Goal: Use online tool/utility: Utilize a website feature to perform a specific function

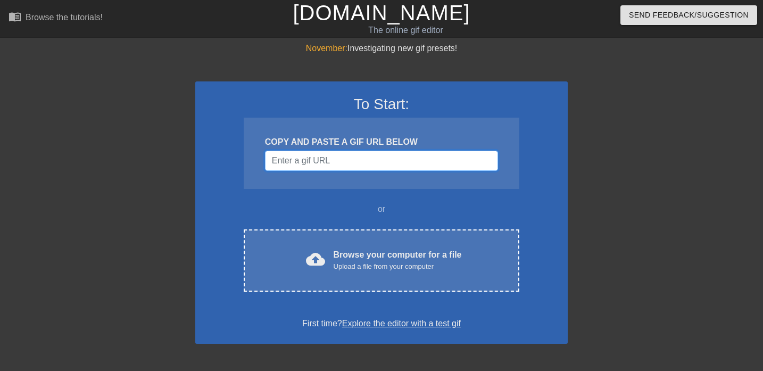
click at [363, 158] on input "Username" at bounding box center [381, 161] width 233 height 20
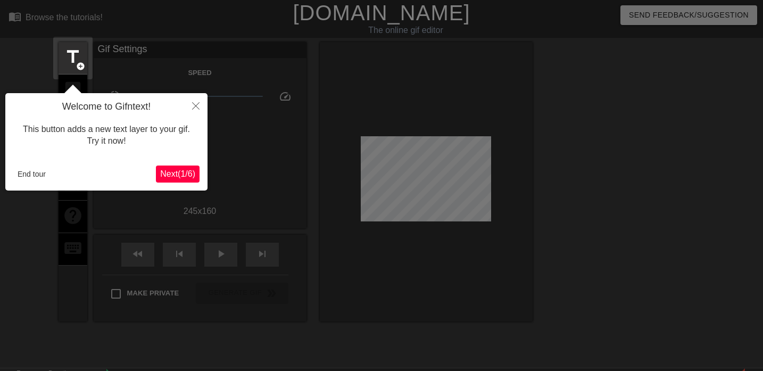
scroll to position [26, 0]
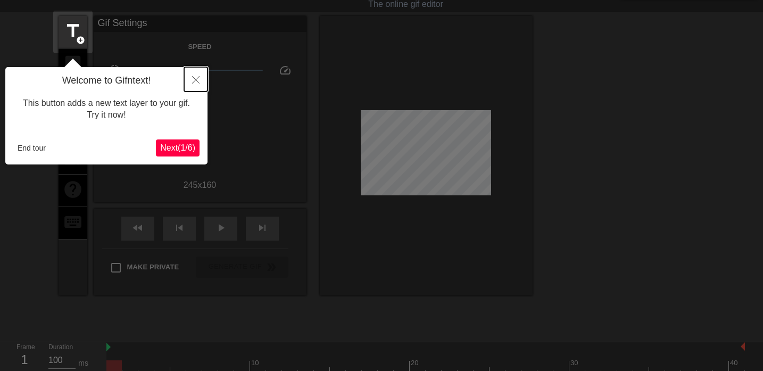
click at [199, 81] on button "Close" at bounding box center [195, 79] width 23 height 24
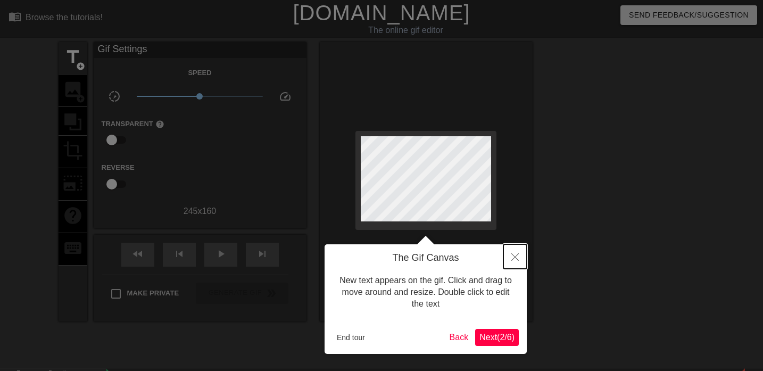
click at [515, 254] on icon "Close" at bounding box center [514, 256] width 7 height 7
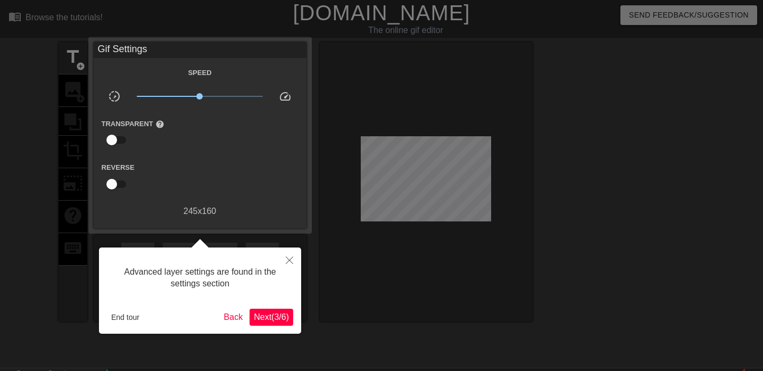
scroll to position [26, 0]
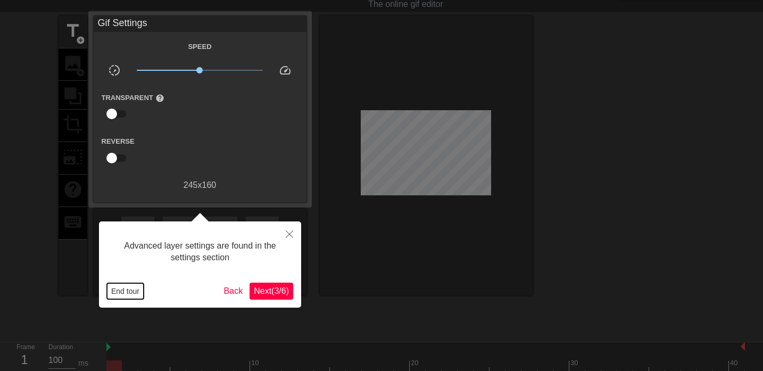
click at [132, 289] on button "End tour" at bounding box center [125, 291] width 37 height 16
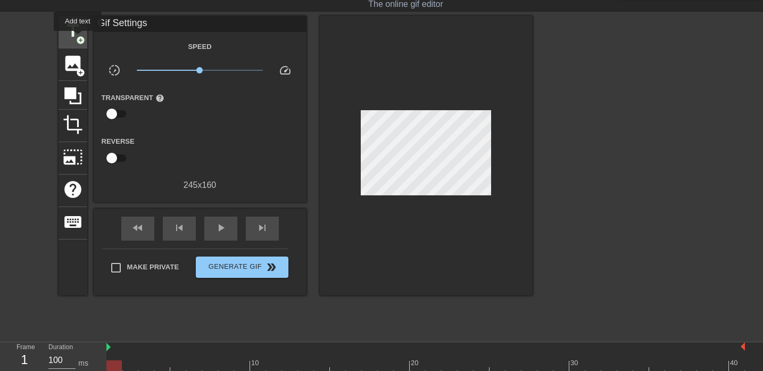
click at [74, 34] on span "title" at bounding box center [73, 31] width 20 height 20
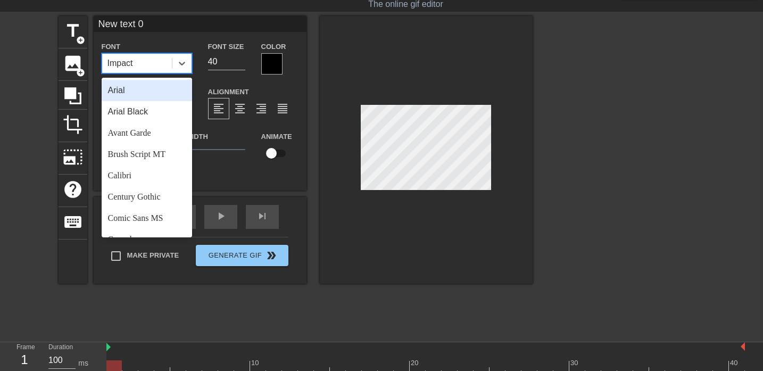
click at [140, 62] on div "Impact" at bounding box center [137, 63] width 70 height 19
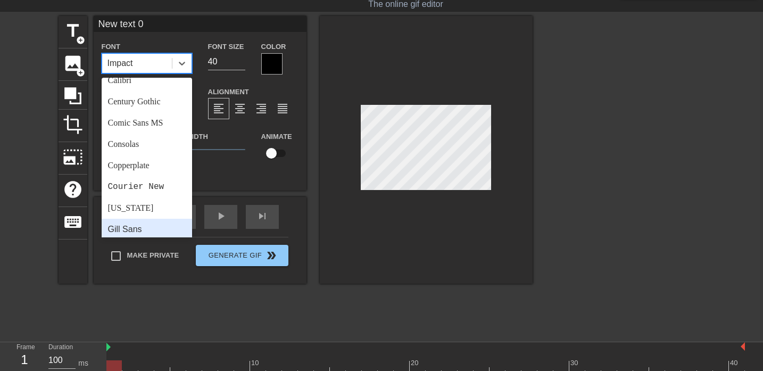
scroll to position [93, 0]
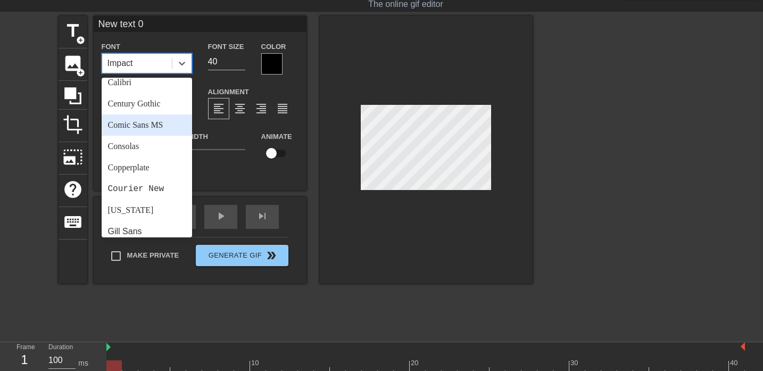
click at [139, 129] on div "Comic Sans MS" at bounding box center [147, 124] width 90 height 21
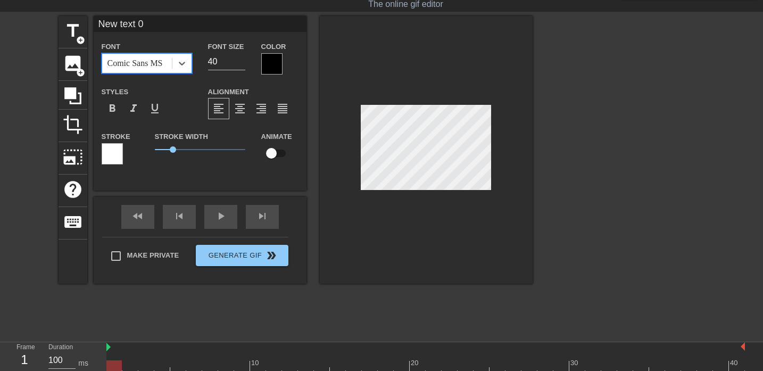
click at [161, 69] on div "Comic Sans MS" at bounding box center [134, 63] width 55 height 13
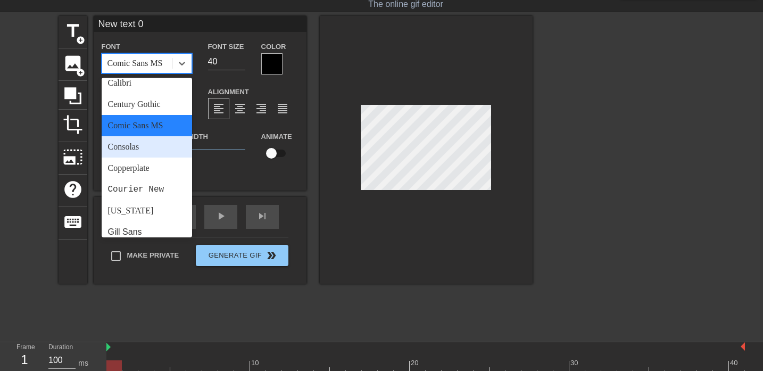
scroll to position [0, 0]
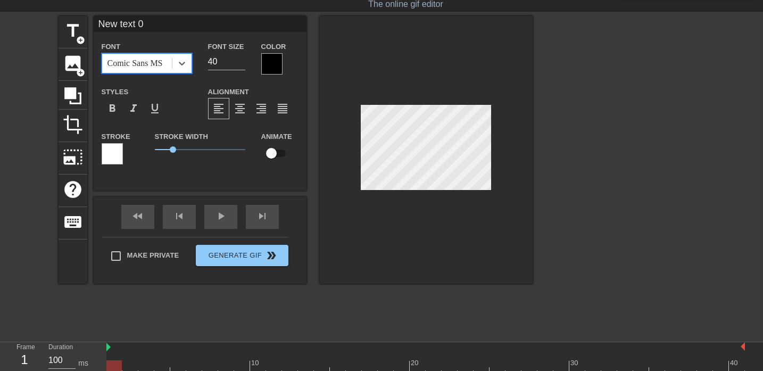
click at [150, 55] on div "Comic Sans MS" at bounding box center [137, 63] width 70 height 19
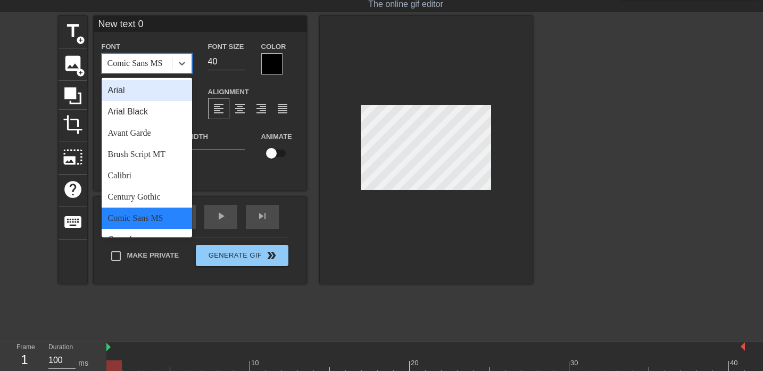
click at [146, 86] on div "Arial" at bounding box center [147, 90] width 90 height 21
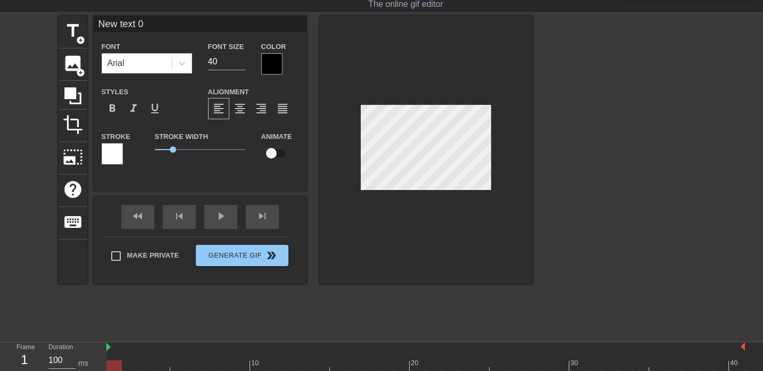
scroll to position [0, 2]
type input "text 0"
type textarea "text 0"
type input "G"
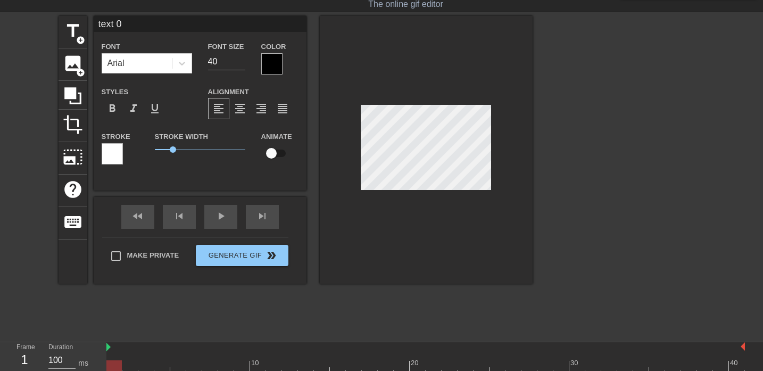
type textarea "G"
type input "Ge"
type textarea "Ge"
type input "Gem"
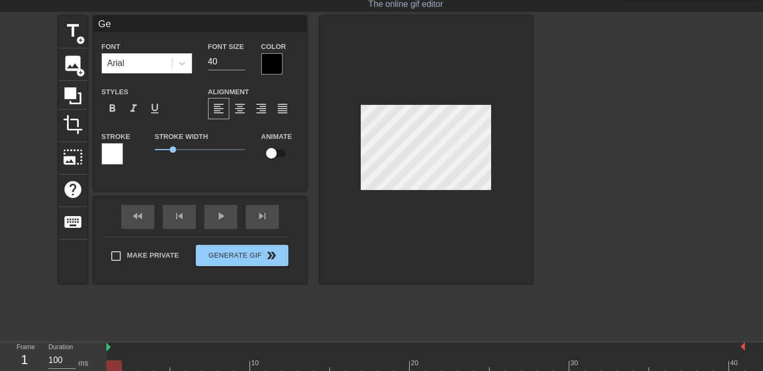
type textarea "Gem"
type input "GemP"
type textarea "GemP"
type input "GemPo"
type textarea "GemPo"
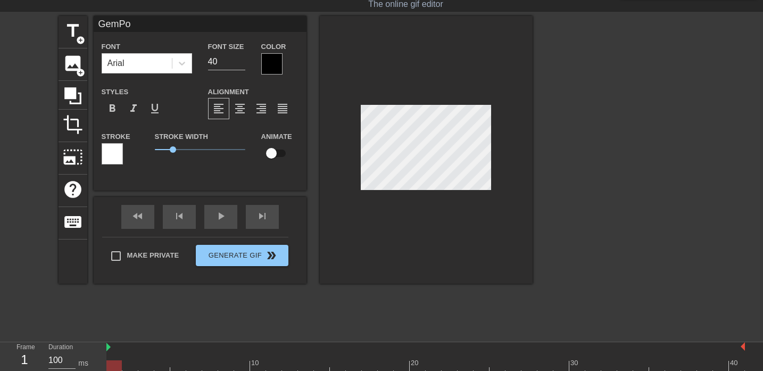
type input "GemPox"
type textarea "GemPox"
type input "GemPox"
type textarea "GemPox"
type input "GemPox"
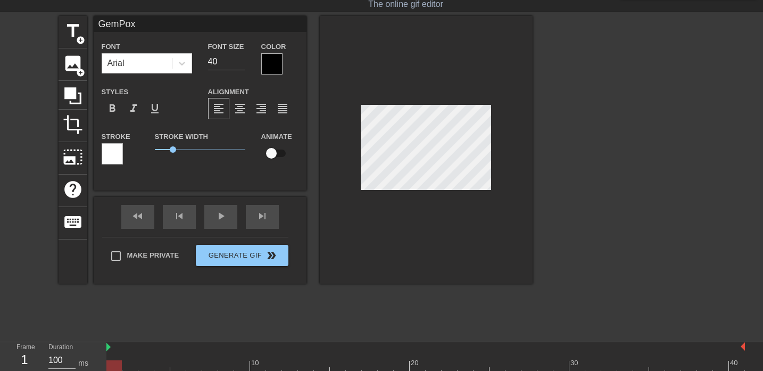
type textarea "GemPox"
type input "GemPo"
type textarea "GemPo"
type input "GemP"
type textarea "GemP"
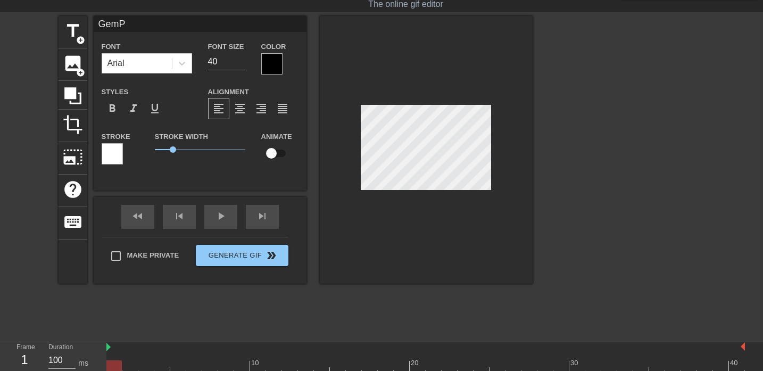
type input "GemPi"
type textarea "GemPi"
type input "GemPix"
type textarea "GemPix"
type input "GemPix"
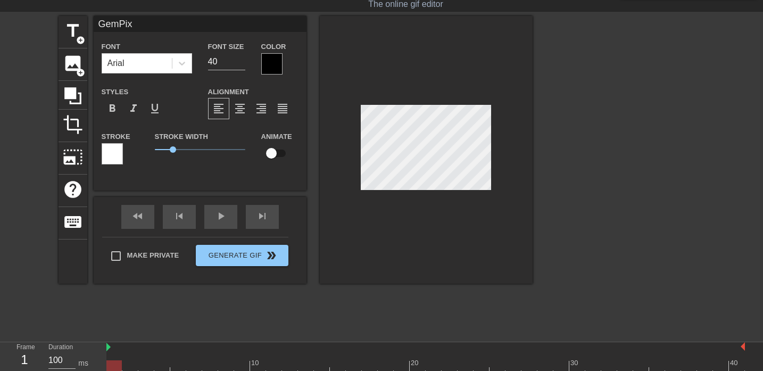
type textarea "GemPix"
type input "GemPix O"
type textarea "GemPix O"
type input "GemPix On"
type textarea "GemPix On"
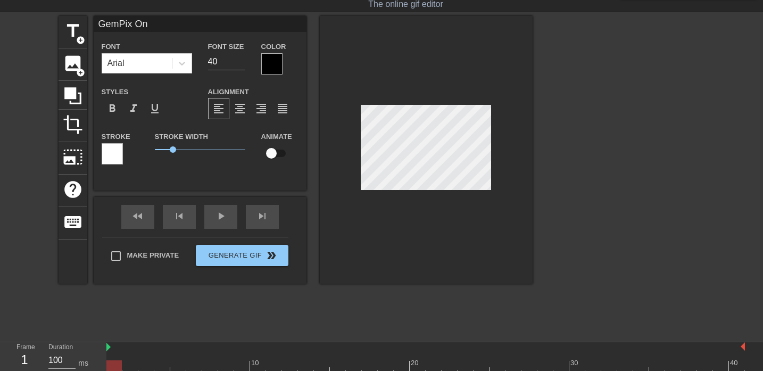
type input "GemPix Ont"
type textarea "GemPix Ont"
type input "GemPix On"
type textarea "GemPix On"
type input "GemPix O"
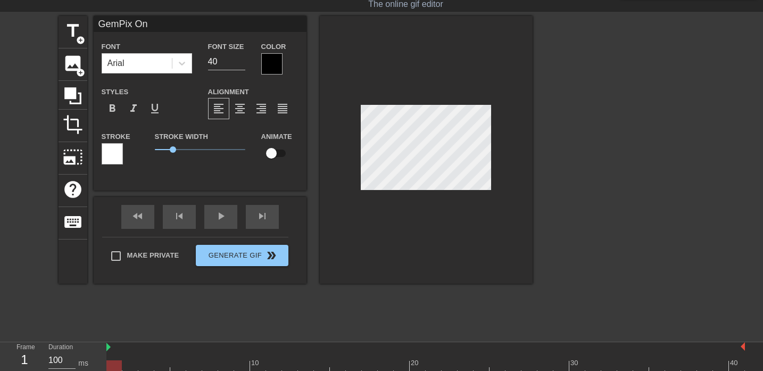
type textarea "GemPix O"
type input "GemPix"
type textarea "GemPix"
type input "GemPix I"
type textarea "GemPix I"
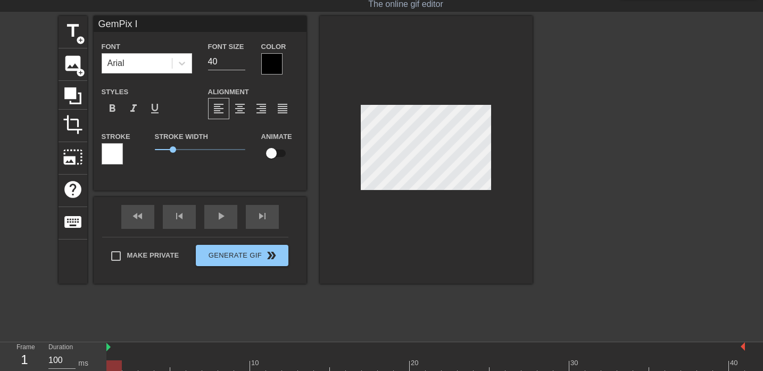
type input "GemPix In"
type textarea "GemPix In"
type input "GemPix Int"
type textarea "GemPix Int"
type input "GemPix Inte"
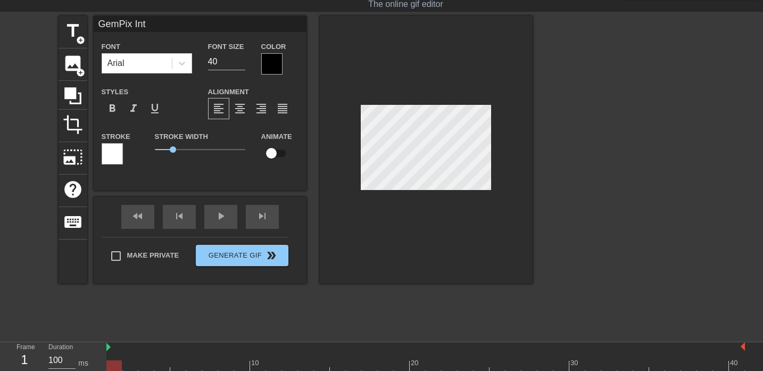
type textarea "GemPix Inte"
type input "GemPix Inter"
type textarea "GemPix Inter"
type input "GemPix Interv"
type textarea "GemPix Interv"
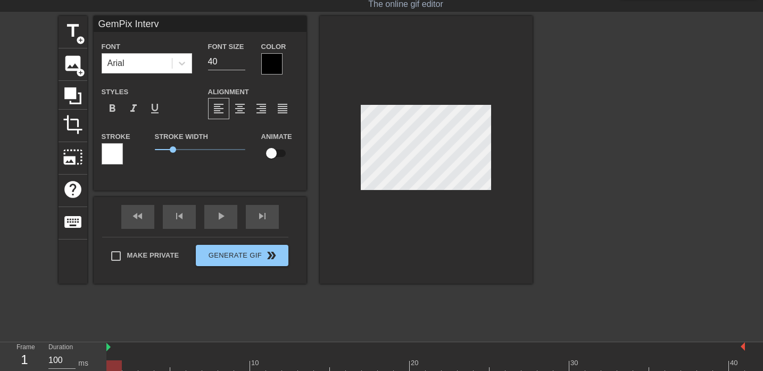
type input "GemPix Intervi"
type textarea "GemPix Intervi"
type input "GemPix Intervie"
type textarea "GemPix Intervie"
type input "GemPix Interview"
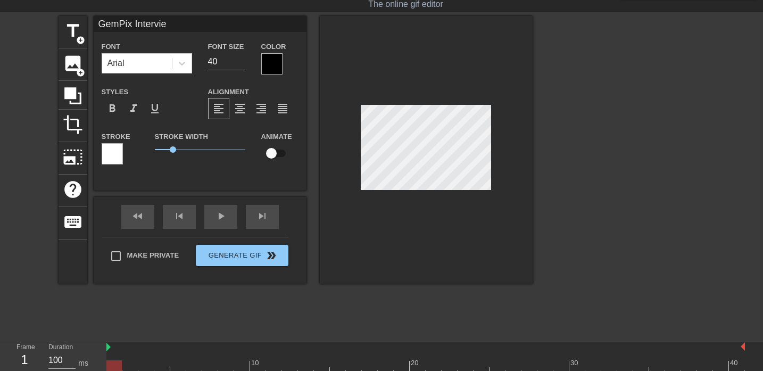
type textarea "GemPix Interview"
type input "GemPix Interviews"
type textarea "GemPix Interviews"
click at [222, 63] on input "40" at bounding box center [226, 61] width 37 height 17
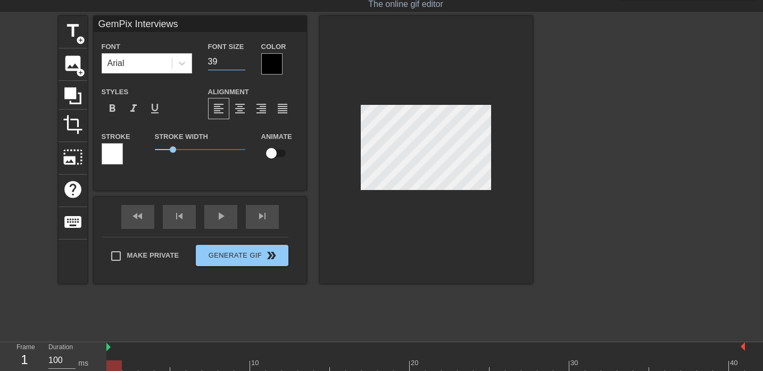
click at [239, 64] on input "39" at bounding box center [226, 61] width 37 height 17
click at [239, 64] on input "38" at bounding box center [226, 61] width 37 height 17
click at [239, 64] on input "37" at bounding box center [226, 61] width 37 height 17
click at [239, 64] on input "36" at bounding box center [226, 61] width 37 height 17
click at [239, 64] on input "35" at bounding box center [226, 61] width 37 height 17
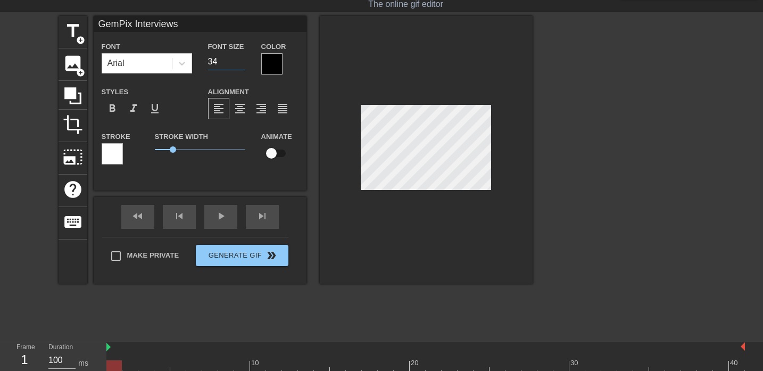
click at [239, 64] on input "34" at bounding box center [226, 61] width 37 height 17
click at [239, 64] on input "33" at bounding box center [226, 61] width 37 height 17
click at [239, 64] on input "32" at bounding box center [226, 61] width 37 height 17
click at [239, 64] on input "31" at bounding box center [226, 61] width 37 height 17
click at [239, 64] on input "30" at bounding box center [226, 61] width 37 height 17
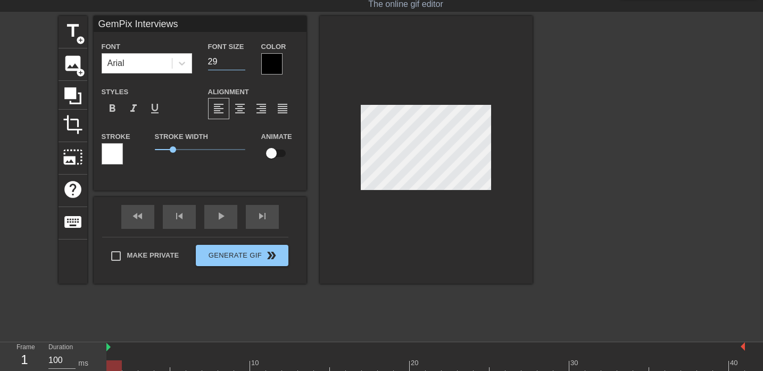
click at [239, 64] on input "29" at bounding box center [226, 61] width 37 height 17
click at [239, 64] on input "28" at bounding box center [226, 61] width 37 height 17
click at [239, 64] on input "27" at bounding box center [226, 61] width 37 height 17
click at [239, 64] on input "26" at bounding box center [226, 61] width 37 height 17
click at [239, 64] on input "25" at bounding box center [226, 61] width 37 height 17
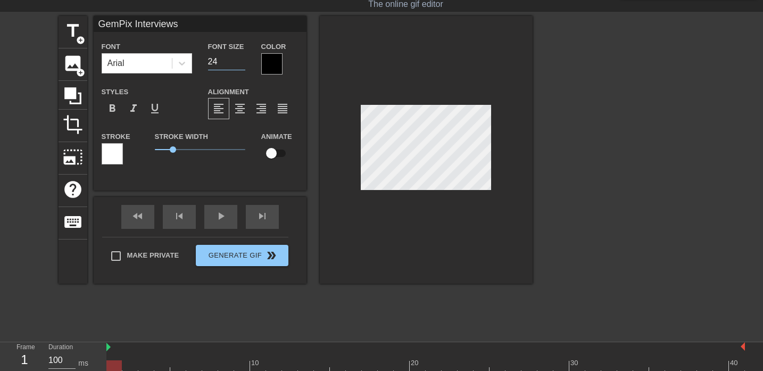
click at [239, 64] on input "24" at bounding box center [226, 61] width 37 height 17
click at [239, 64] on input "23" at bounding box center [226, 61] width 37 height 17
click at [239, 64] on input "22" at bounding box center [226, 61] width 37 height 17
click at [239, 64] on input "21" at bounding box center [226, 61] width 37 height 17
click at [239, 64] on input "20" at bounding box center [226, 61] width 37 height 17
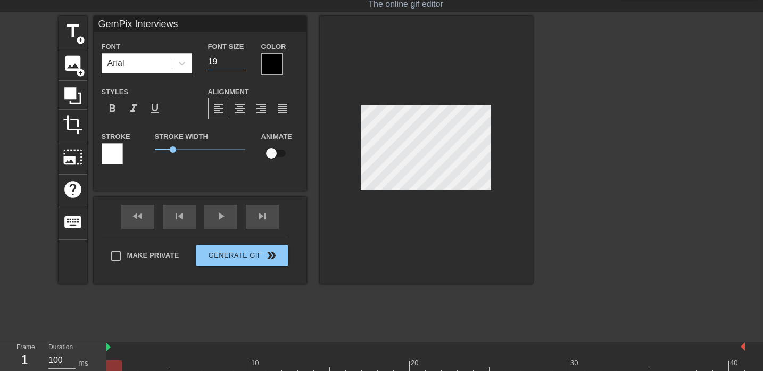
click at [239, 64] on input "19" at bounding box center [226, 61] width 37 height 17
type input "18"
click at [239, 64] on input "18" at bounding box center [226, 61] width 37 height 17
type input "GemPix Interviews"
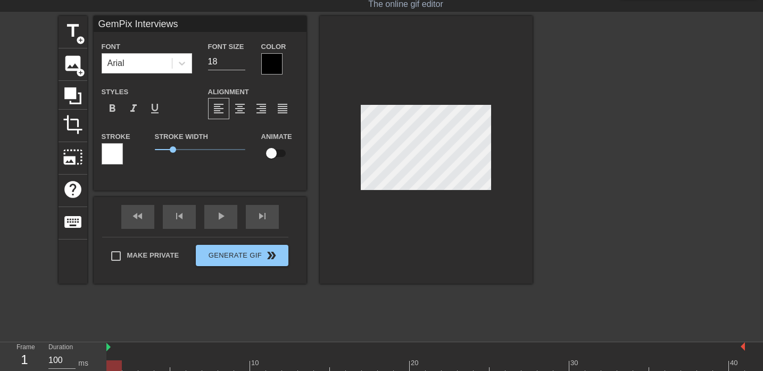
scroll to position [0, 1]
type textarea "GemPix Interviews"
click at [276, 64] on div at bounding box center [271, 63] width 21 height 21
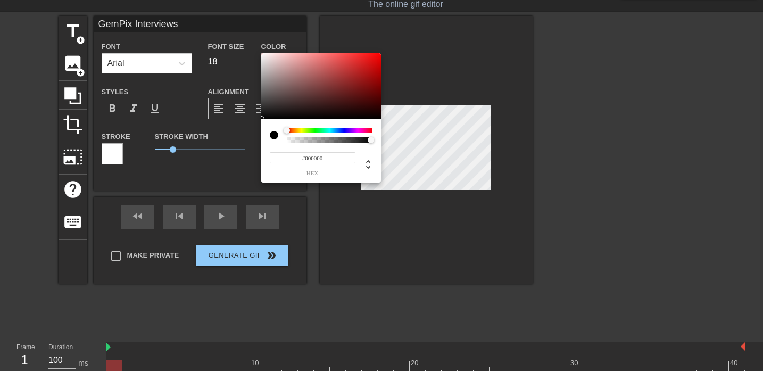
type input "GemPix Interviews"
type input "#F1E4E4"
type input "GemPix Interviews"
type input "#F1E9E9"
type input "GemPix Interviews"
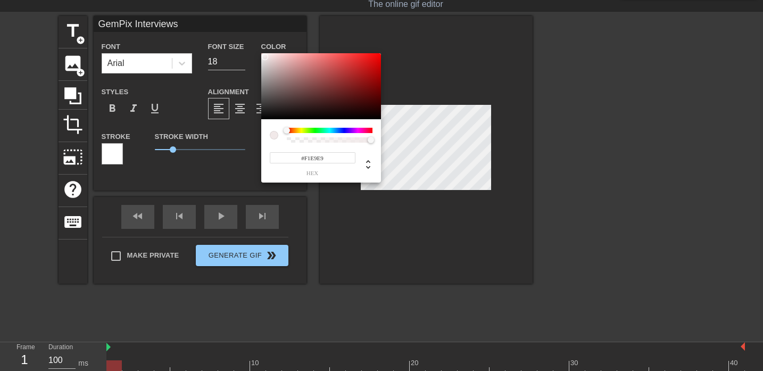
type input "#F9F6F6"
type input "GemPix Interviews"
type input "#FFFFFF"
drag, startPoint x: 267, startPoint y: 57, endPoint x: 255, endPoint y: 48, distance: 14.8
click at [255, 48] on div "#FFFFFF hex" at bounding box center [381, 185] width 763 height 371
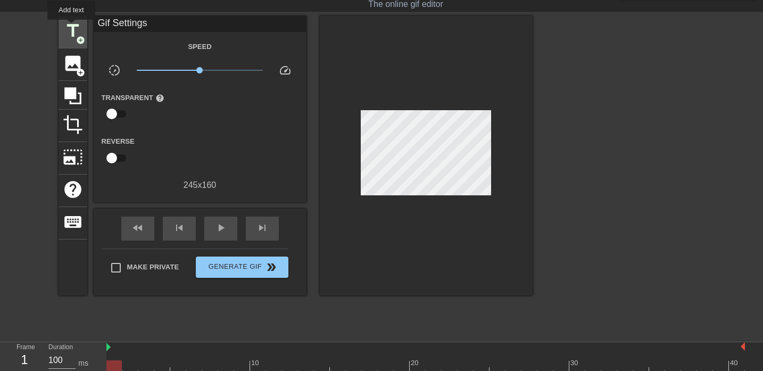
click at [72, 27] on span "title" at bounding box center [73, 31] width 20 height 20
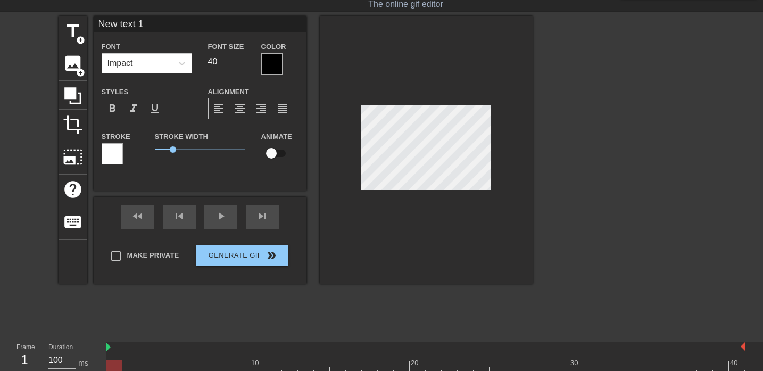
type input "New txt 1"
type textarea "New txt 1"
click at [513, 129] on div at bounding box center [426, 150] width 213 height 268
click at [242, 106] on span "format_align_center" at bounding box center [240, 108] width 13 height 13
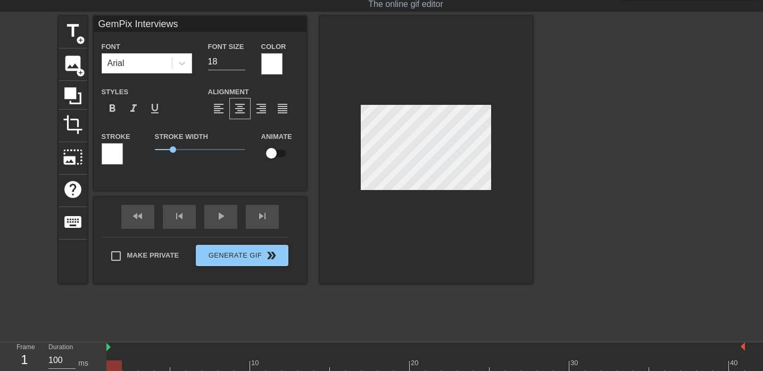
click at [282, 157] on input "checkbox" at bounding box center [271, 153] width 61 height 20
checkbox input "true"
type input "GemPix Interviews"
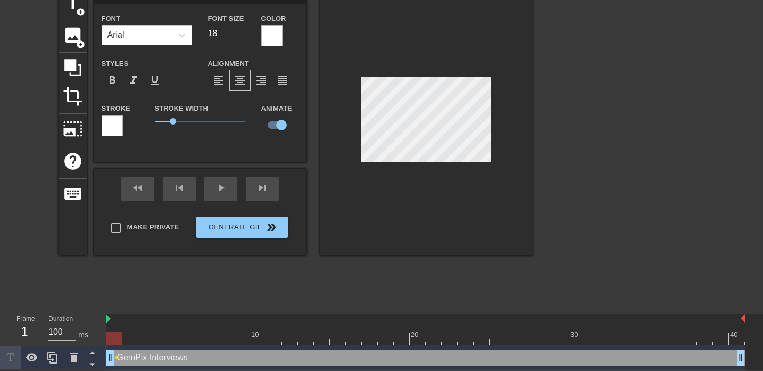
scroll to position [55, 0]
drag, startPoint x: 676, startPoint y: 337, endPoint x: 105, endPoint y: 338, distance: 570.8
click at [105, 338] on div "Frame 1 Duration 100 ms 10 20 30 40 GemPix Interviews drag_handle drag_handle l…" at bounding box center [381, 342] width 763 height 56
click at [147, 356] on div "GemPix Interviews drag_handle drag_handle" at bounding box center [425, 358] width 638 height 16
click at [32, 355] on icon at bounding box center [32, 357] width 12 height 8
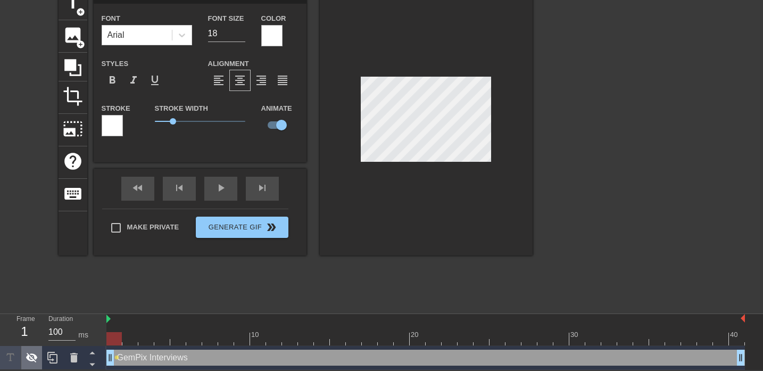
click at [32, 355] on icon at bounding box center [32, 358] width 12 height 10
drag, startPoint x: 339, startPoint y: 335, endPoint x: 104, endPoint y: 340, distance: 235.2
click at [104, 340] on div "Frame 1 Duration 100 ms 10 20 30 40 GemPix Interviews drag_handle drag_handle l…" at bounding box center [381, 342] width 763 height 56
click at [193, 270] on div "title add_circle image add_circle crop photo_size_select_large help keyboard Ge…" at bounding box center [296, 147] width 474 height 319
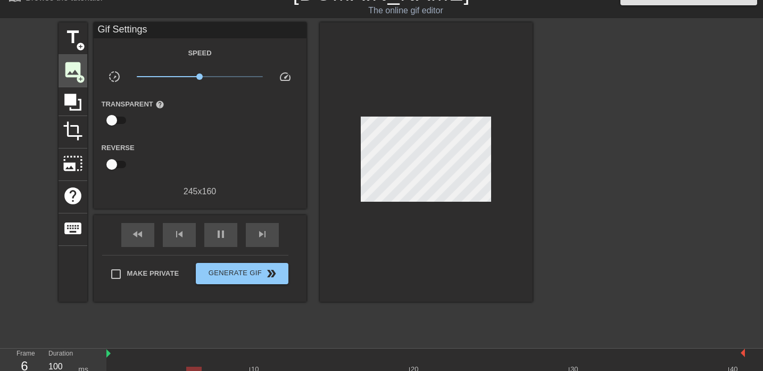
scroll to position [0, 0]
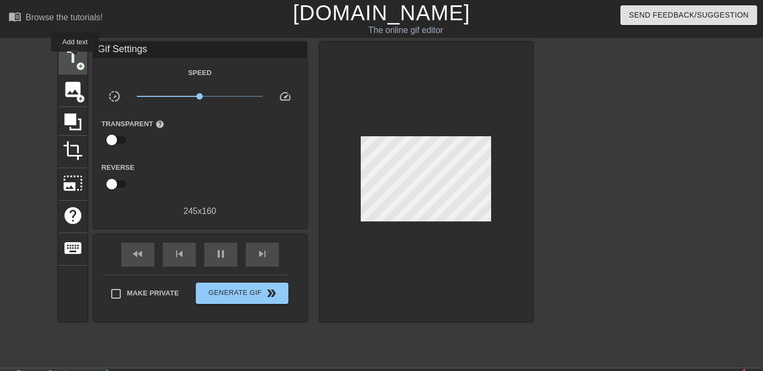
click at [72, 57] on span "title" at bounding box center [73, 57] width 20 height 20
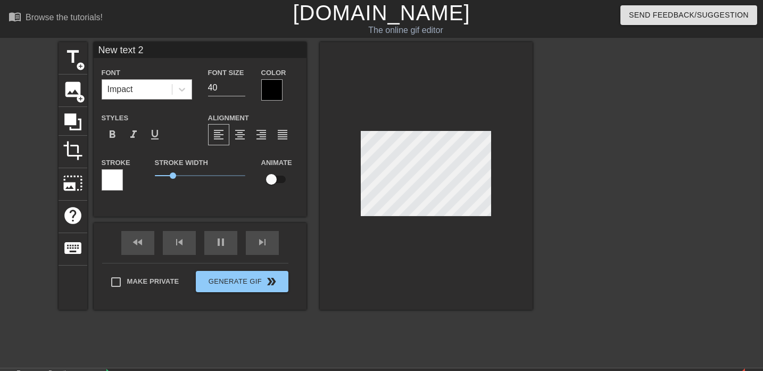
click at [145, 90] on div "Impact" at bounding box center [137, 89] width 70 height 19
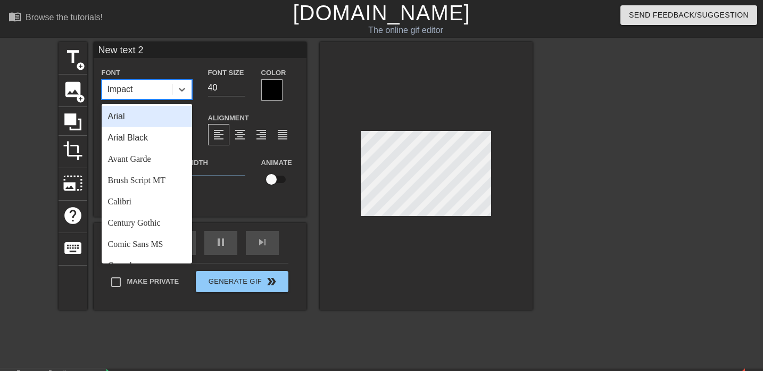
click at [142, 123] on div "Arial" at bounding box center [147, 116] width 90 height 21
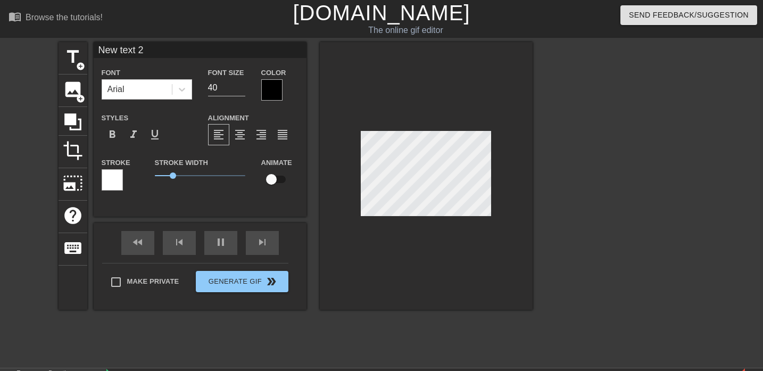
type input "New tDext 2"
type textarea "New tDext 2"
type input "New tDuext 2"
type textarea "New tDuext 2"
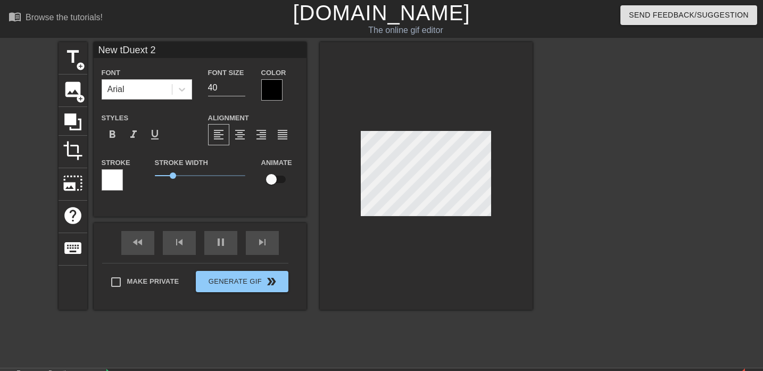
type input "New tDunext 2"
type textarea "New tDuncext 2"
type input "D"
type textarea "D"
type input "Du"
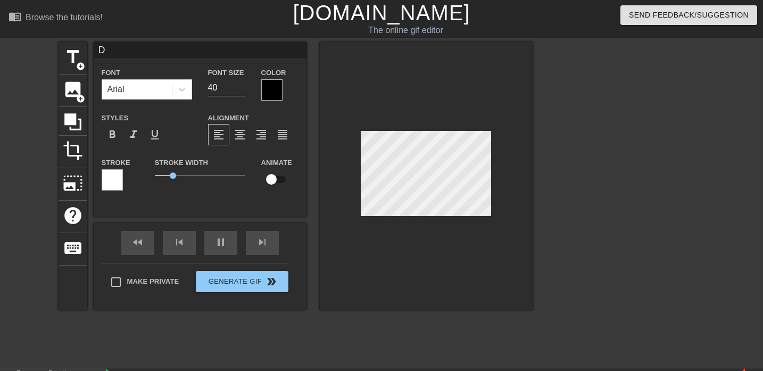
type textarea "Du"
type input "Dun"
type textarea "Dun"
type input "Dunc"
type textarea "Dunc"
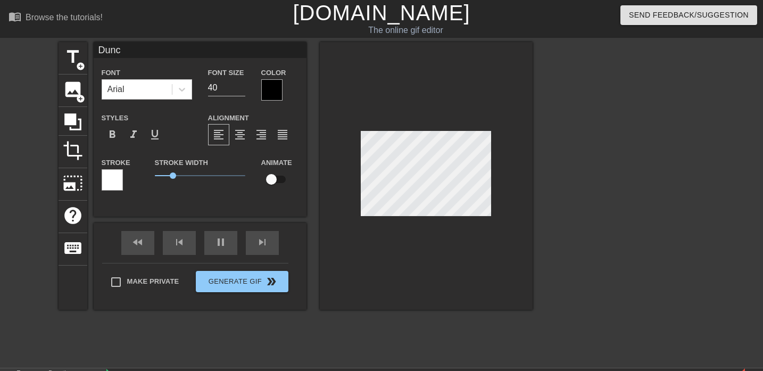
scroll to position [0, 0]
type input "Dunca"
type textarea "[PERSON_NAME]"
type input "[PERSON_NAME]"
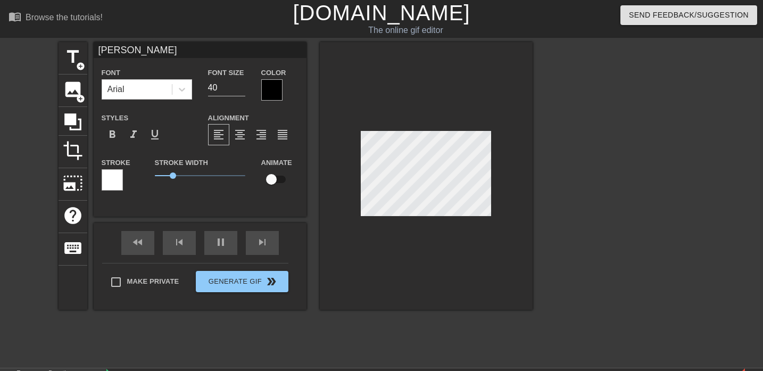
type textarea "[PERSON_NAME]"
click at [273, 92] on div at bounding box center [271, 89] width 21 height 21
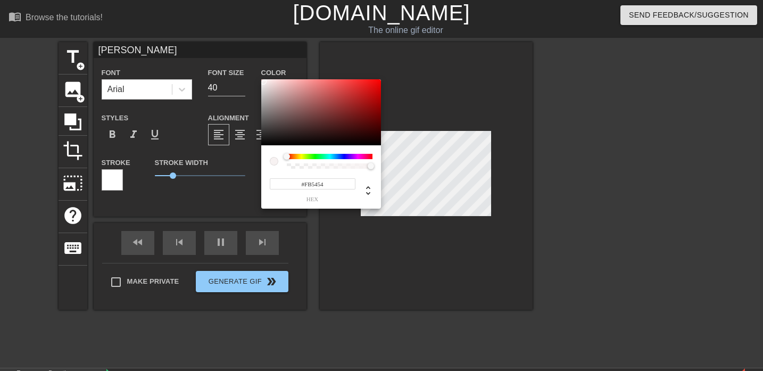
type input "#FFFFFF"
drag, startPoint x: 280, startPoint y: 88, endPoint x: 259, endPoint y: 77, distance: 23.6
click at [259, 77] on div "#FFFFFF hex" at bounding box center [381, 185] width 763 height 371
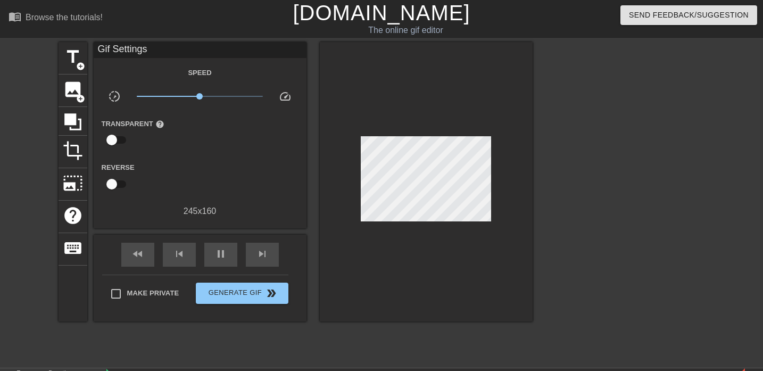
click at [422, 136] on div at bounding box center [426, 181] width 213 height 279
click at [538, 160] on div "title add_circle image add_circle crop photo_size_select_large help keyboard Gi…" at bounding box center [381, 201] width 763 height 319
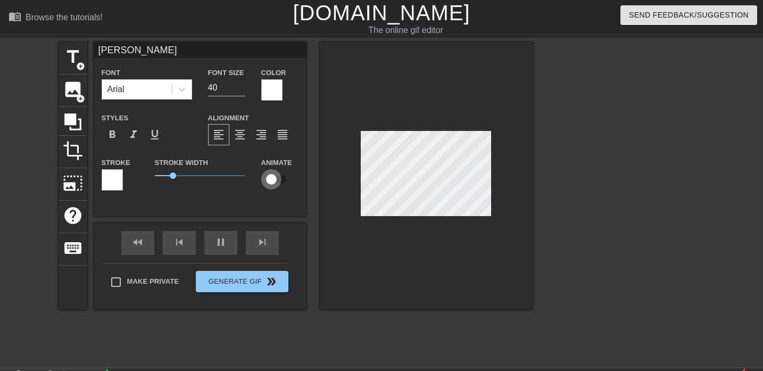
click at [271, 176] on input "checkbox" at bounding box center [271, 179] width 61 height 20
checkbox input "true"
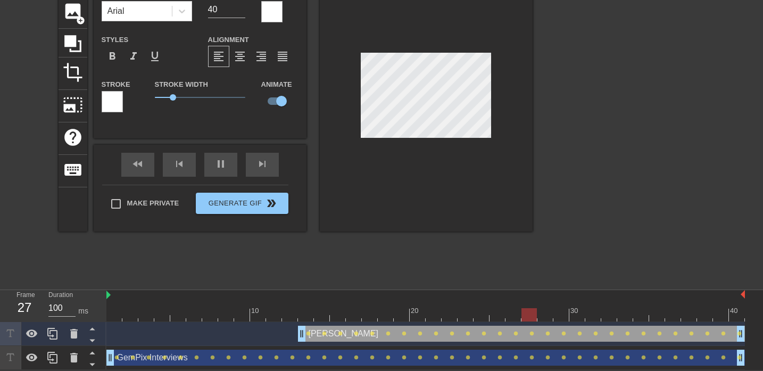
scroll to position [79, 0]
click at [327, 335] on div "[PERSON_NAME] drag_handle drag_handle" at bounding box center [521, 334] width 447 height 16
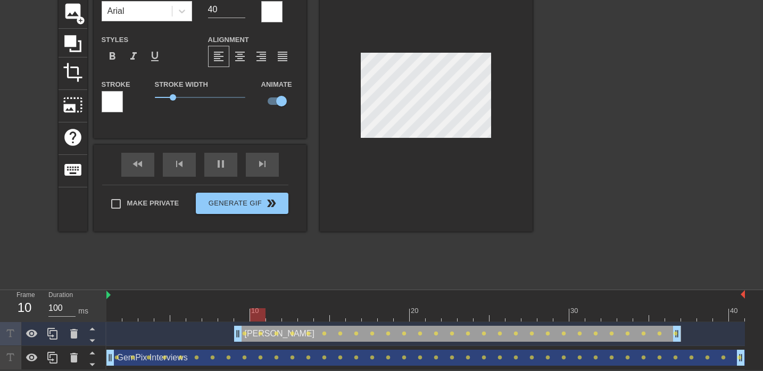
drag, startPoint x: 329, startPoint y: 333, endPoint x: 264, endPoint y: 333, distance: 64.9
click at [264, 333] on div "[PERSON_NAME] drag_handle drag_handle" at bounding box center [457, 334] width 447 height 16
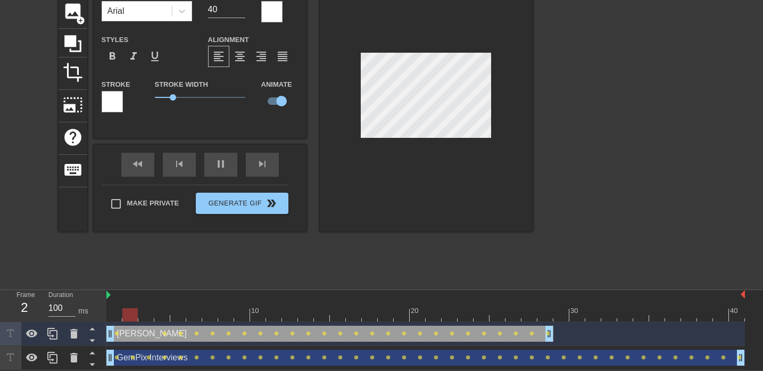
drag, startPoint x: 263, startPoint y: 332, endPoint x: 128, endPoint y: 334, distance: 134.6
click at [128, 334] on div "[PERSON_NAME] drag_handle drag_handle" at bounding box center [329, 334] width 447 height 16
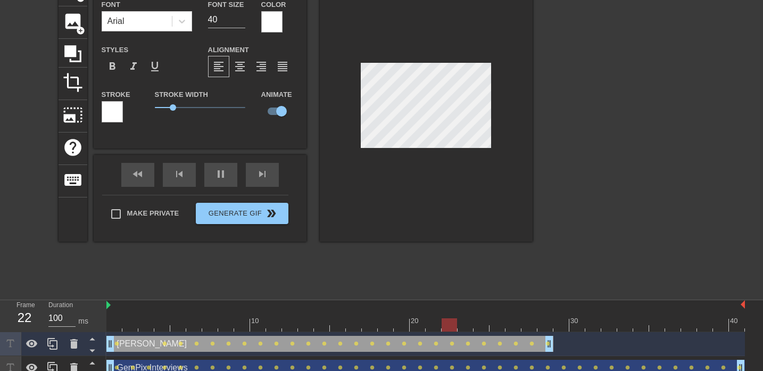
scroll to position [65, 0]
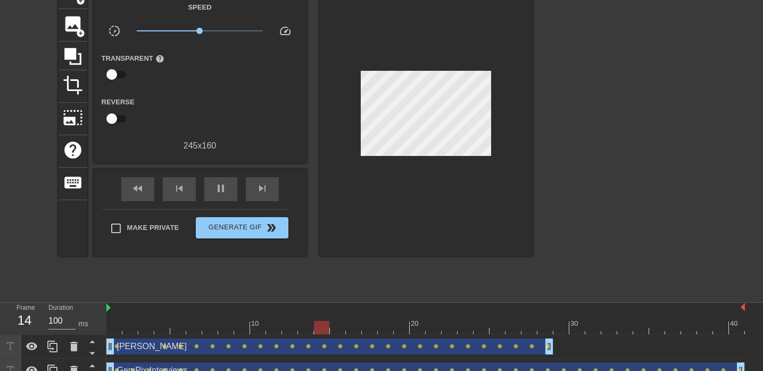
drag, startPoint x: 550, startPoint y: 346, endPoint x: 584, endPoint y: 346, distance: 34.0
click at [584, 346] on div "[PERSON_NAME] drag_handle drag_handle lens lens lens lens lens lens lens lens l…" at bounding box center [425, 346] width 638 height 16
drag, startPoint x: 549, startPoint y: 347, endPoint x: 584, endPoint y: 347, distance: 35.1
click at [585, 347] on div "[PERSON_NAME] drag_handle drag_handle lens lens lens lens lens lens lens lens l…" at bounding box center [425, 346] width 638 height 16
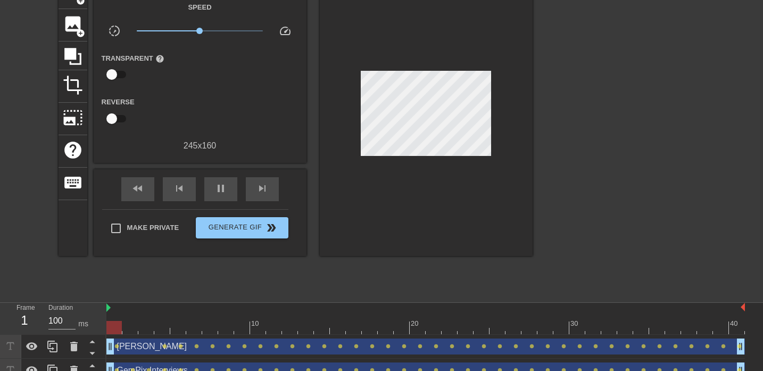
drag, startPoint x: 552, startPoint y: 353, endPoint x: 741, endPoint y: 349, distance: 188.9
drag, startPoint x: 353, startPoint y: 328, endPoint x: 110, endPoint y: 329, distance: 243.1
click at [110, 329] on div at bounding box center [113, 327] width 15 height 13
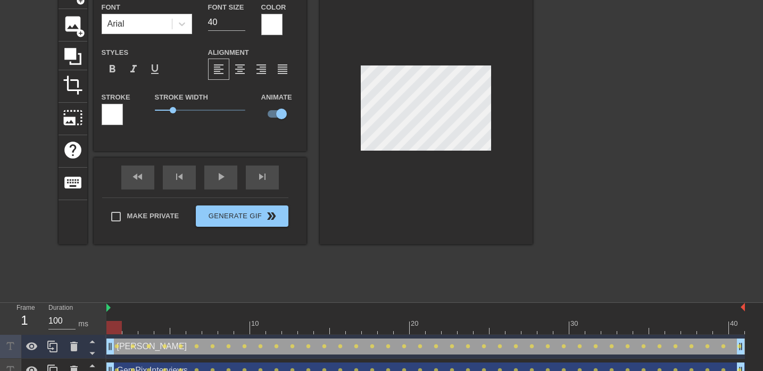
drag, startPoint x: 128, startPoint y: 326, endPoint x: 97, endPoint y: 326, distance: 30.9
click at [97, 326] on div "Frame 1 Duration 100 ms 10 20 30 40 [PERSON_NAME] drag_handle drag_handle lens …" at bounding box center [381, 343] width 763 height 80
drag, startPoint x: 725, startPoint y: 327, endPoint x: 105, endPoint y: 325, distance: 619.2
click at [105, 325] on div "Frame 1 Duration 100 ms 10 20 30 40 [PERSON_NAME] drag_handle drag_handle lens …" at bounding box center [381, 343] width 763 height 80
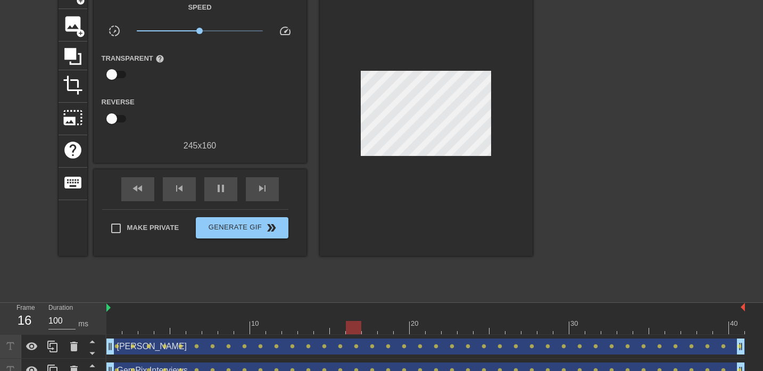
click at [514, 164] on div at bounding box center [426, 116] width 213 height 279
drag, startPoint x: 656, startPoint y: 323, endPoint x: 114, endPoint y: 331, distance: 542.1
click at [114, 330] on div at bounding box center [113, 327] width 15 height 13
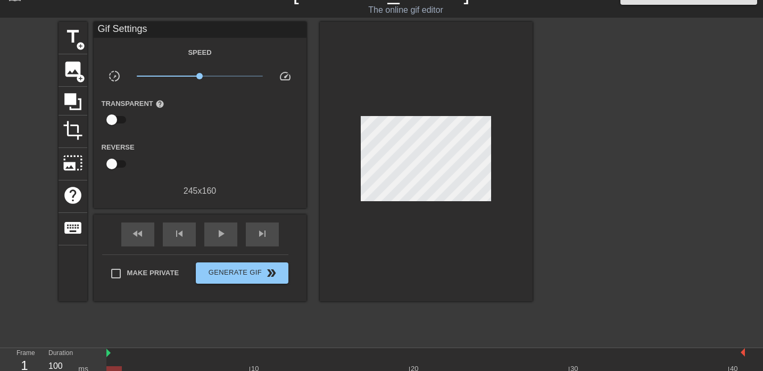
scroll to position [17, 0]
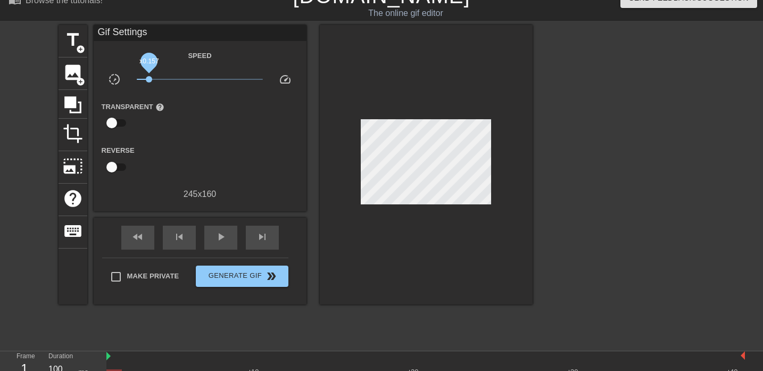
drag, startPoint x: 199, startPoint y: 80, endPoint x: 149, endPoint y: 81, distance: 50.5
click at [149, 81] on span "x0.157" at bounding box center [149, 79] width 6 height 6
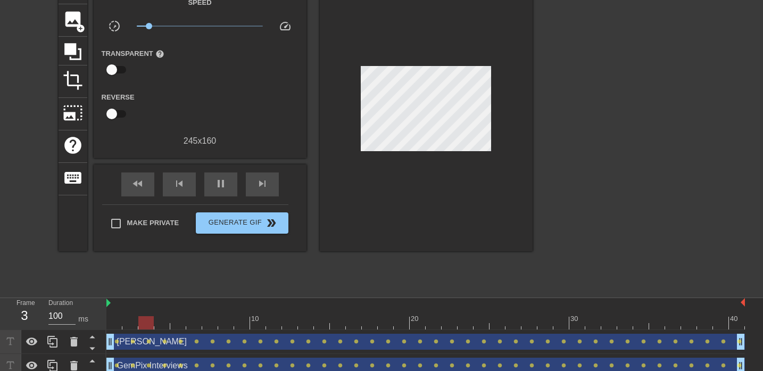
scroll to position [70, 0]
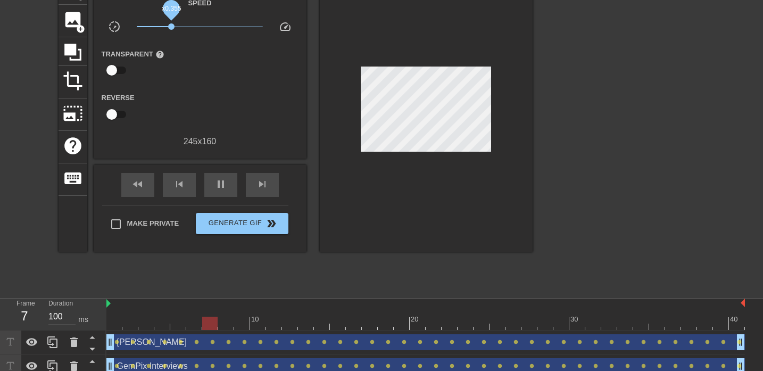
drag, startPoint x: 146, startPoint y: 26, endPoint x: 172, endPoint y: 30, distance: 25.8
click at [172, 30] on span "x0.355" at bounding box center [200, 26] width 126 height 13
drag, startPoint x: 173, startPoint y: 27, endPoint x: 194, endPoint y: 27, distance: 21.3
click at [194, 27] on span "x0.708" at bounding box center [190, 26] width 6 height 6
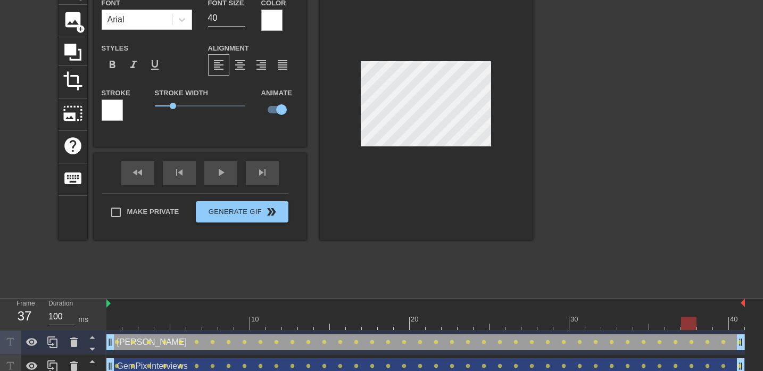
scroll to position [48, 0]
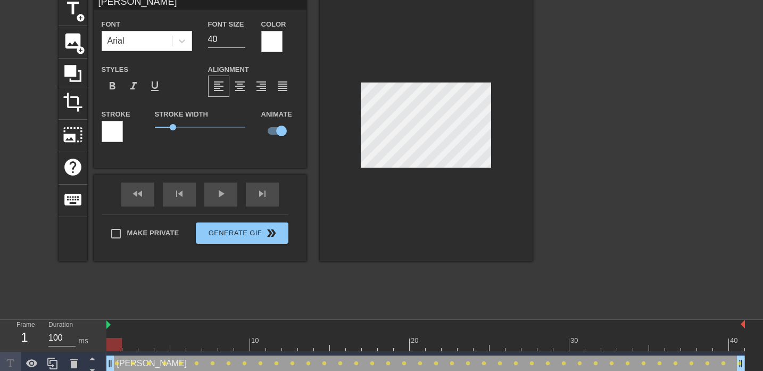
drag, startPoint x: 690, startPoint y: 341, endPoint x: 21, endPoint y: 330, distance: 668.8
click at [21, 330] on div "Frame 1 Duration 100 ms 10 20 30 40 [PERSON_NAME] drag_handle drag_handle lens …" at bounding box center [381, 360] width 763 height 80
click at [625, 203] on div at bounding box center [625, 153] width 160 height 319
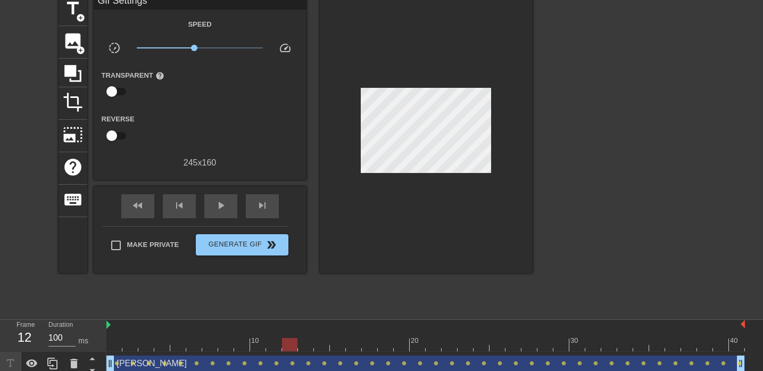
click at [189, 363] on div "[PERSON_NAME] drag_handle drag_handle" at bounding box center [425, 363] width 638 height 16
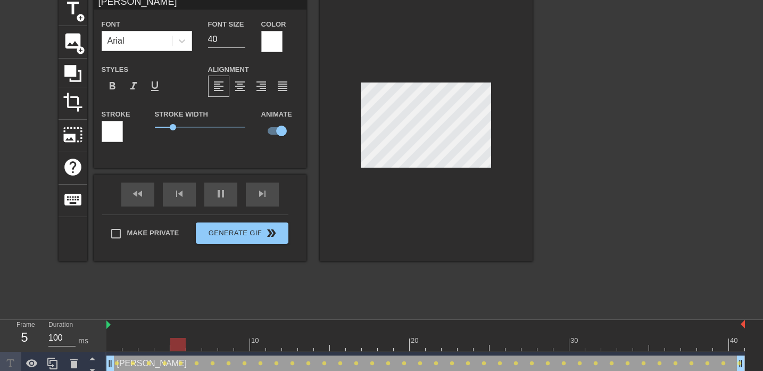
click at [683, 193] on div at bounding box center [625, 153] width 160 height 319
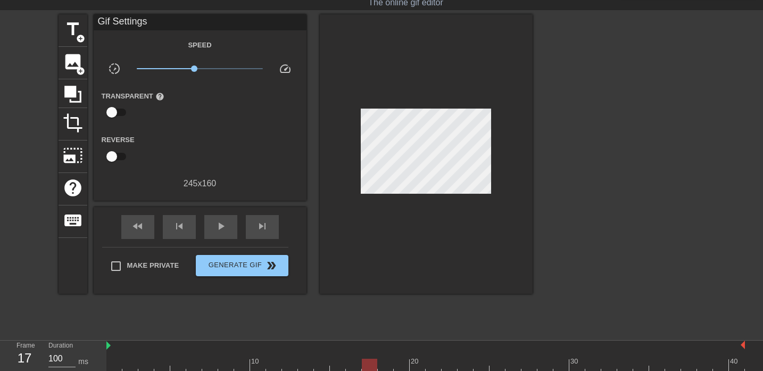
scroll to position [79, 0]
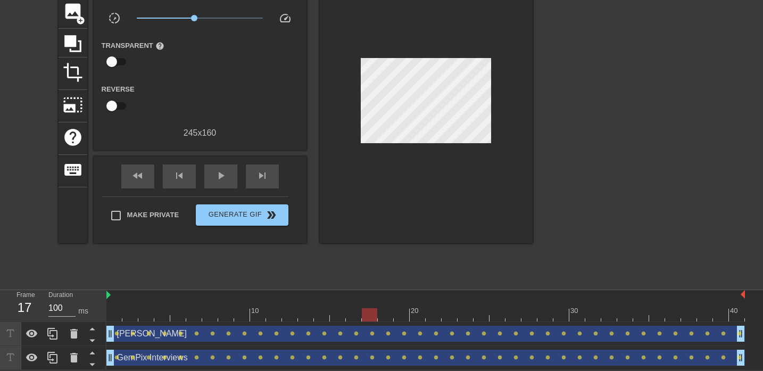
click at [206, 357] on div "GemPix Interviews drag_handle drag_handle" at bounding box center [425, 358] width 638 height 16
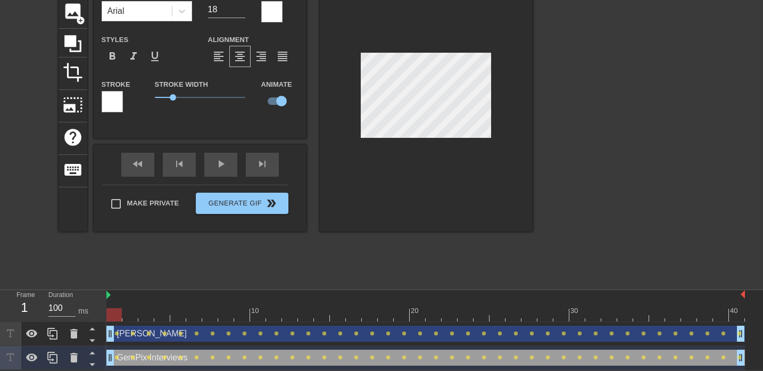
drag, startPoint x: 368, startPoint y: 313, endPoint x: 109, endPoint y: 314, distance: 259.1
click at [109, 314] on div at bounding box center [113, 314] width 15 height 13
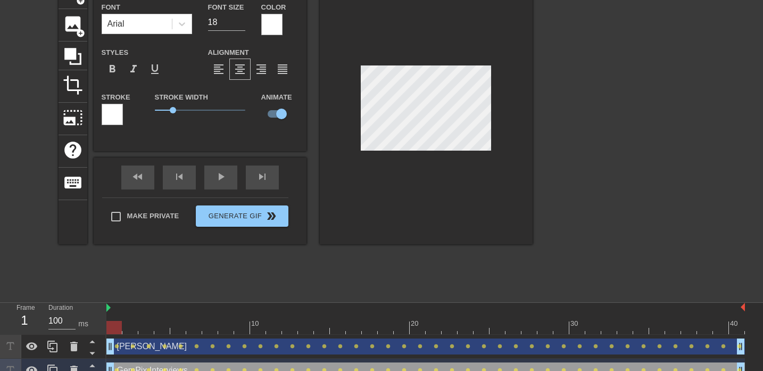
scroll to position [58, 0]
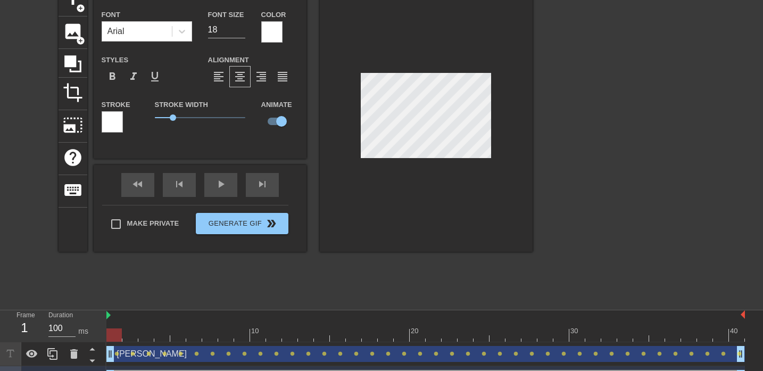
drag, startPoint x: 114, startPoint y: 333, endPoint x: 97, endPoint y: 333, distance: 17.0
click at [97, 333] on div "Frame 1 Duration 100 ms 10 20 30 40 [PERSON_NAME] drag_handle drag_handle lens …" at bounding box center [381, 350] width 763 height 80
click at [634, 171] on div at bounding box center [625, 143] width 160 height 319
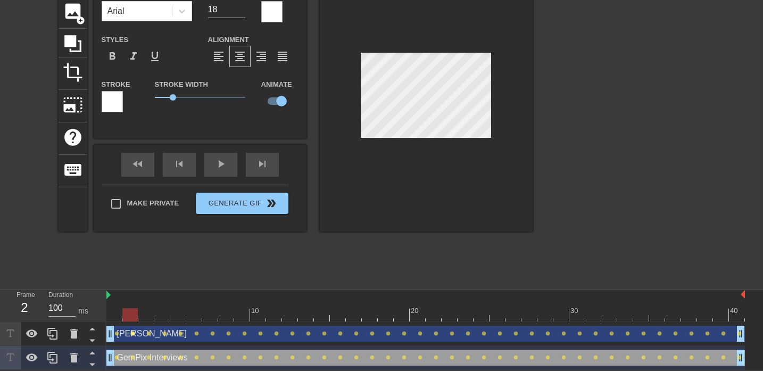
scroll to position [79, 0]
click at [135, 354] on div "GemPix Interviews drag_handle drag_handle" at bounding box center [425, 358] width 638 height 16
drag, startPoint x: 131, startPoint y: 317, endPoint x: 86, endPoint y: 317, distance: 45.2
click at [86, 317] on div "Frame 1 Duration 100 ms 10 20 30 40 [PERSON_NAME] drag_handle drag_handle lens …" at bounding box center [381, 330] width 763 height 80
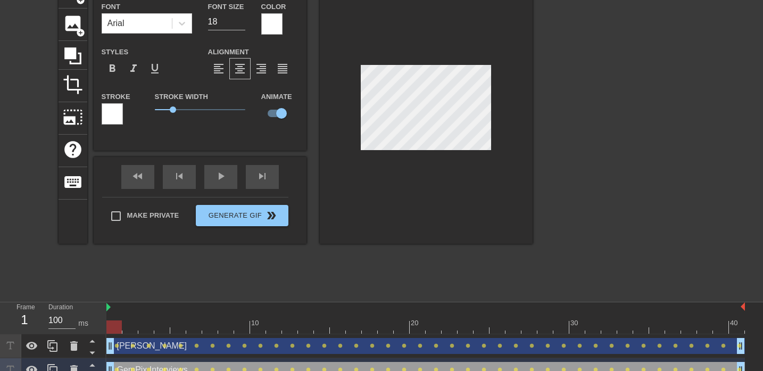
scroll to position [60, 0]
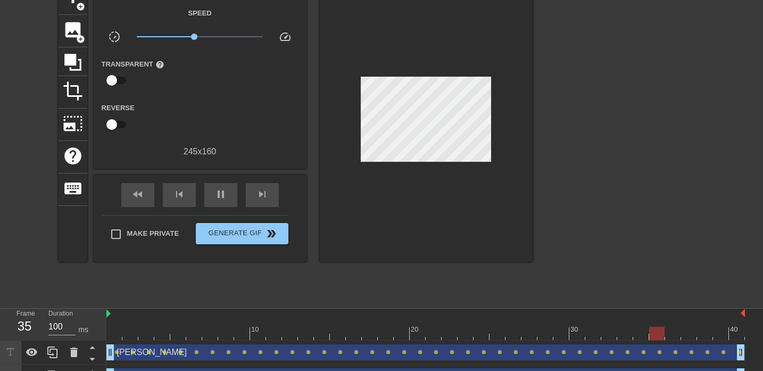
click at [585, 138] on div at bounding box center [625, 141] width 160 height 319
drag, startPoint x: 435, startPoint y: 333, endPoint x: 267, endPoint y: 330, distance: 168.7
click at [267, 330] on div at bounding box center [273, 333] width 15 height 13
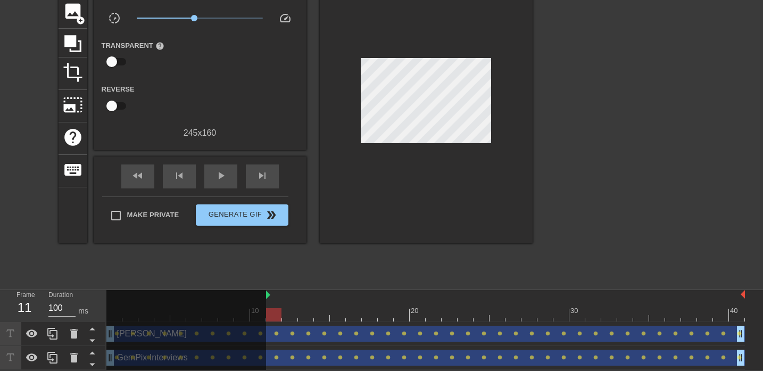
drag, startPoint x: 109, startPoint y: 294, endPoint x: 265, endPoint y: 295, distance: 156.9
click at [265, 295] on div "10 20 30 40" at bounding box center [425, 305] width 638 height 31
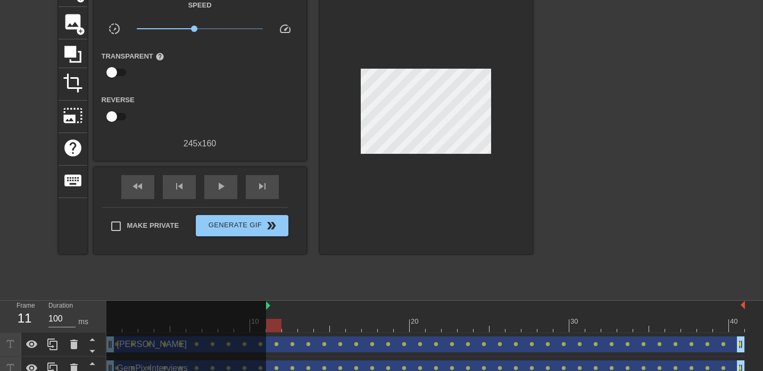
scroll to position [66, 0]
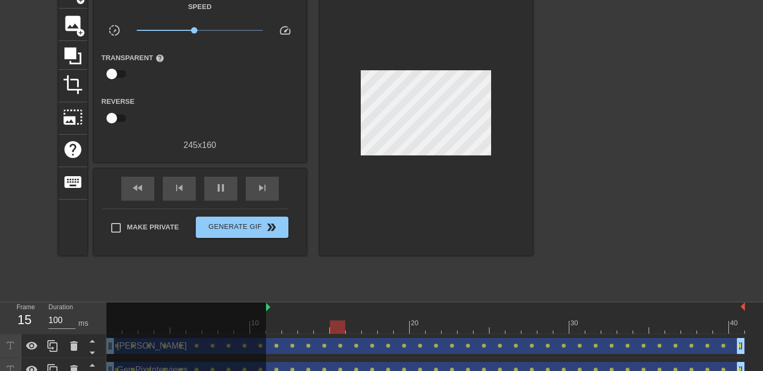
click at [598, 143] on div at bounding box center [625, 135] width 160 height 319
click at [595, 142] on div at bounding box center [625, 135] width 160 height 319
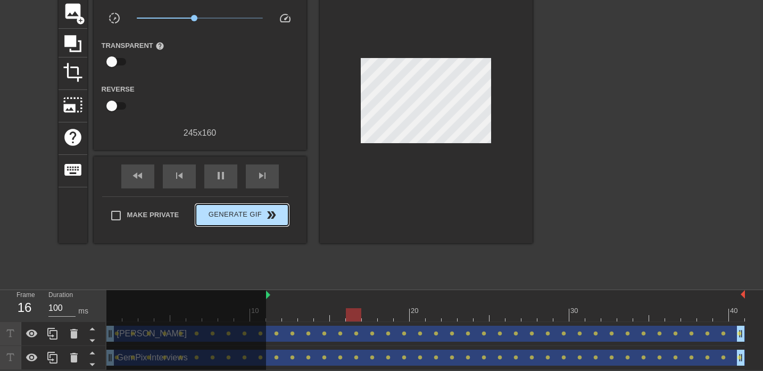
click at [239, 213] on span "Generate Gif double_arrow" at bounding box center [242, 215] width 84 height 13
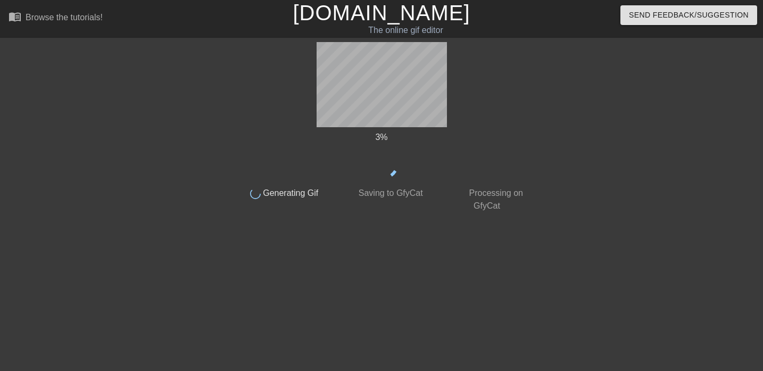
scroll to position [0, 0]
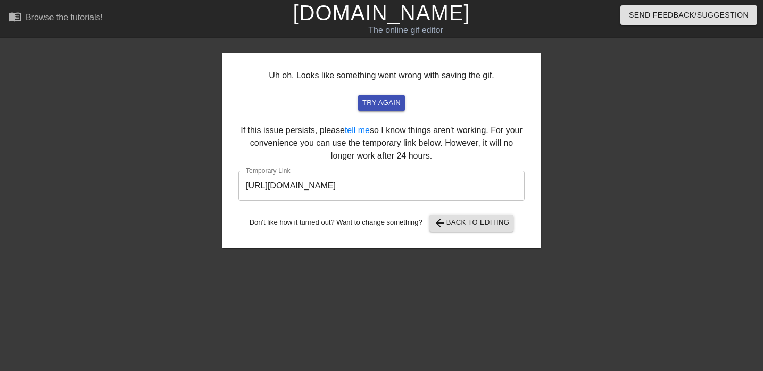
click at [484, 188] on input "[URL][DOMAIN_NAME]" at bounding box center [381, 186] width 286 height 30
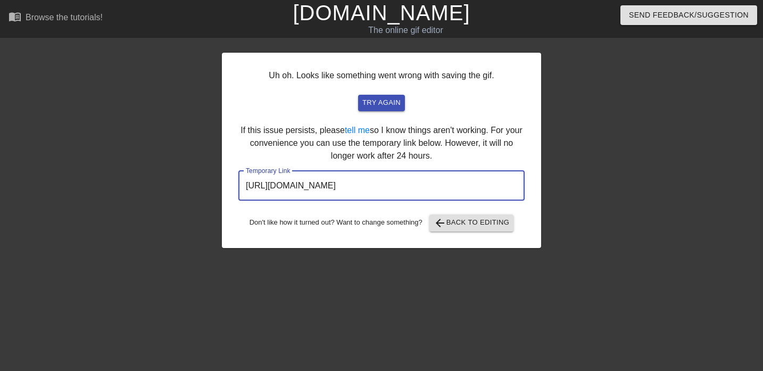
drag, startPoint x: 477, startPoint y: 187, endPoint x: 440, endPoint y: 186, distance: 37.3
click at [440, 186] on input "[URL][DOMAIN_NAME]" at bounding box center [381, 186] width 286 height 30
click at [463, 186] on input "[URL][DOMAIN_NAME]" at bounding box center [381, 186] width 286 height 30
